Goal: Navigation & Orientation: Go to known website

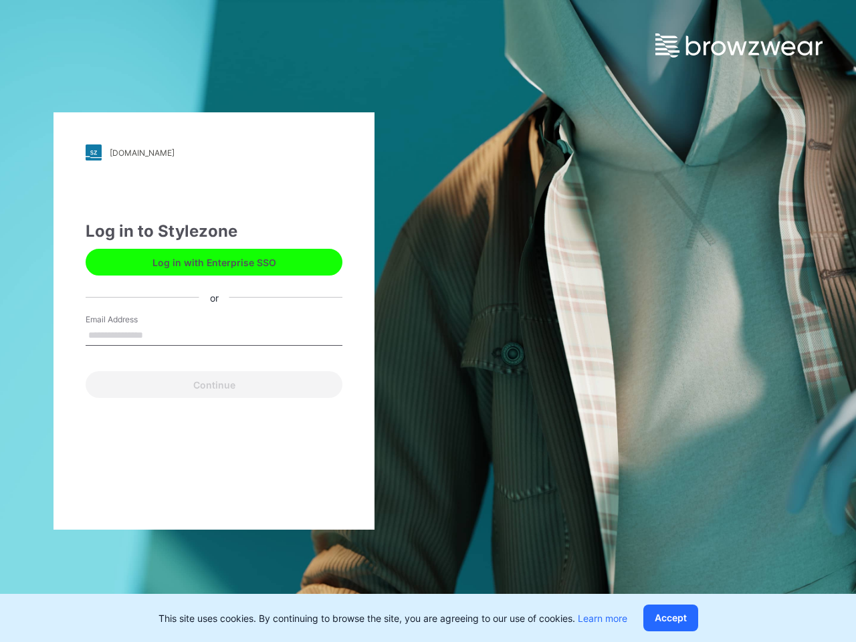
click at [428, 321] on div "garan.stylezone.com Loading... Log in to Stylezone Log in with Enterprise SSO o…" at bounding box center [428, 321] width 856 height 642
click at [214, 262] on button "Log in with Enterprise SSO" at bounding box center [214, 262] width 257 height 27
click at [673, 618] on button "Accept" at bounding box center [670, 617] width 55 height 27
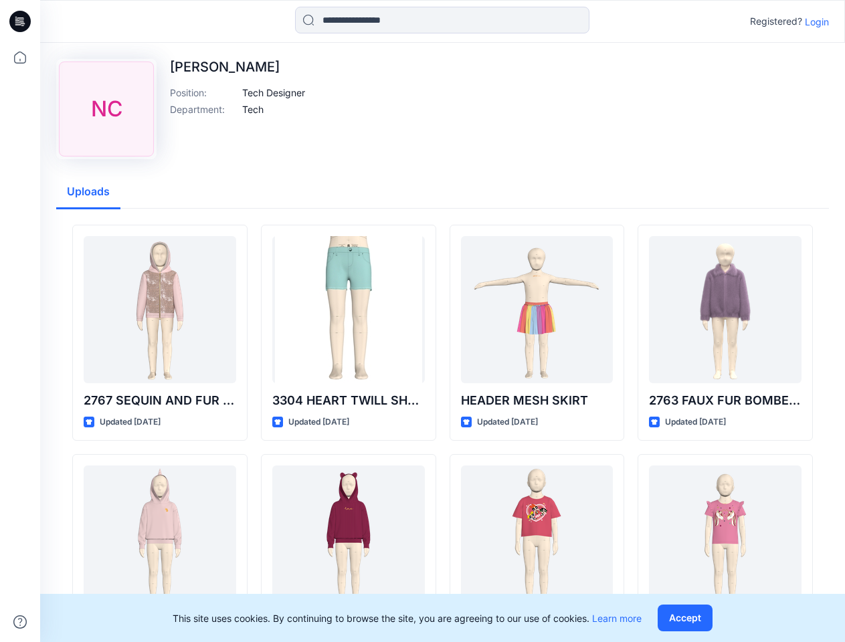
click at [21, 21] on icon at bounding box center [21, 21] width 5 height 1
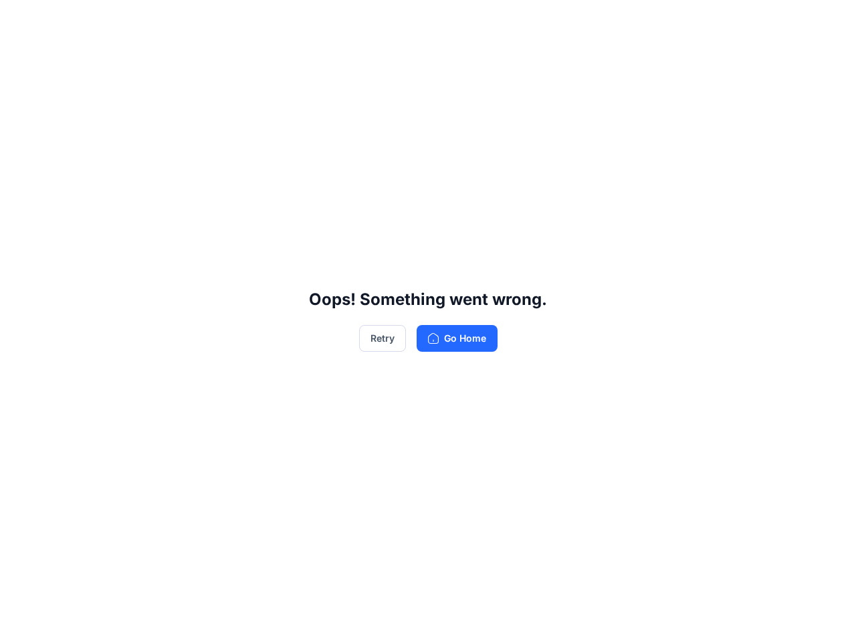
click at [20, 622] on div "Oops! Something went wrong. Retry Go Home" at bounding box center [428, 321] width 856 height 642
click at [442, 20] on div "Oops! Something went wrong. Retry Go Home" at bounding box center [428, 321] width 856 height 642
click at [816, 21] on div "Oops! Something went wrong. Retry Go Home" at bounding box center [428, 321] width 856 height 642
click at [273, 92] on div "Oops! Something went wrong. Retry Go Home" at bounding box center [428, 321] width 856 height 642
click at [253, 109] on div "Oops! Something went wrong. Retry Go Home" at bounding box center [428, 321] width 856 height 642
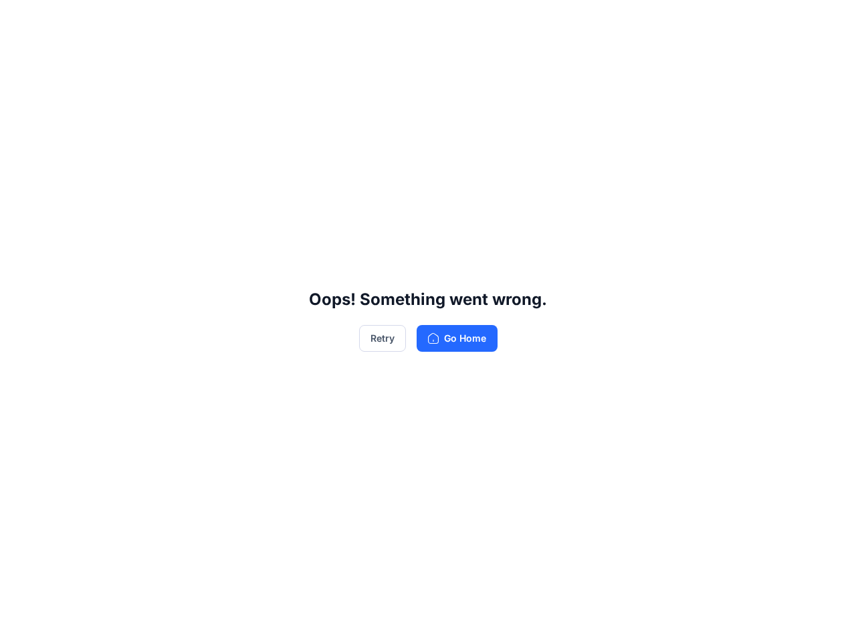
click at [88, 192] on div "Oops! Something went wrong. Retry Go Home" at bounding box center [428, 321] width 856 height 642
click at [160, 401] on div "Oops! Something went wrong. Retry Go Home" at bounding box center [428, 321] width 856 height 642
click at [348, 401] on div "Oops! Something went wrong. Retry Go Home" at bounding box center [428, 321] width 856 height 642
